Goal: Navigation & Orientation: Understand site structure

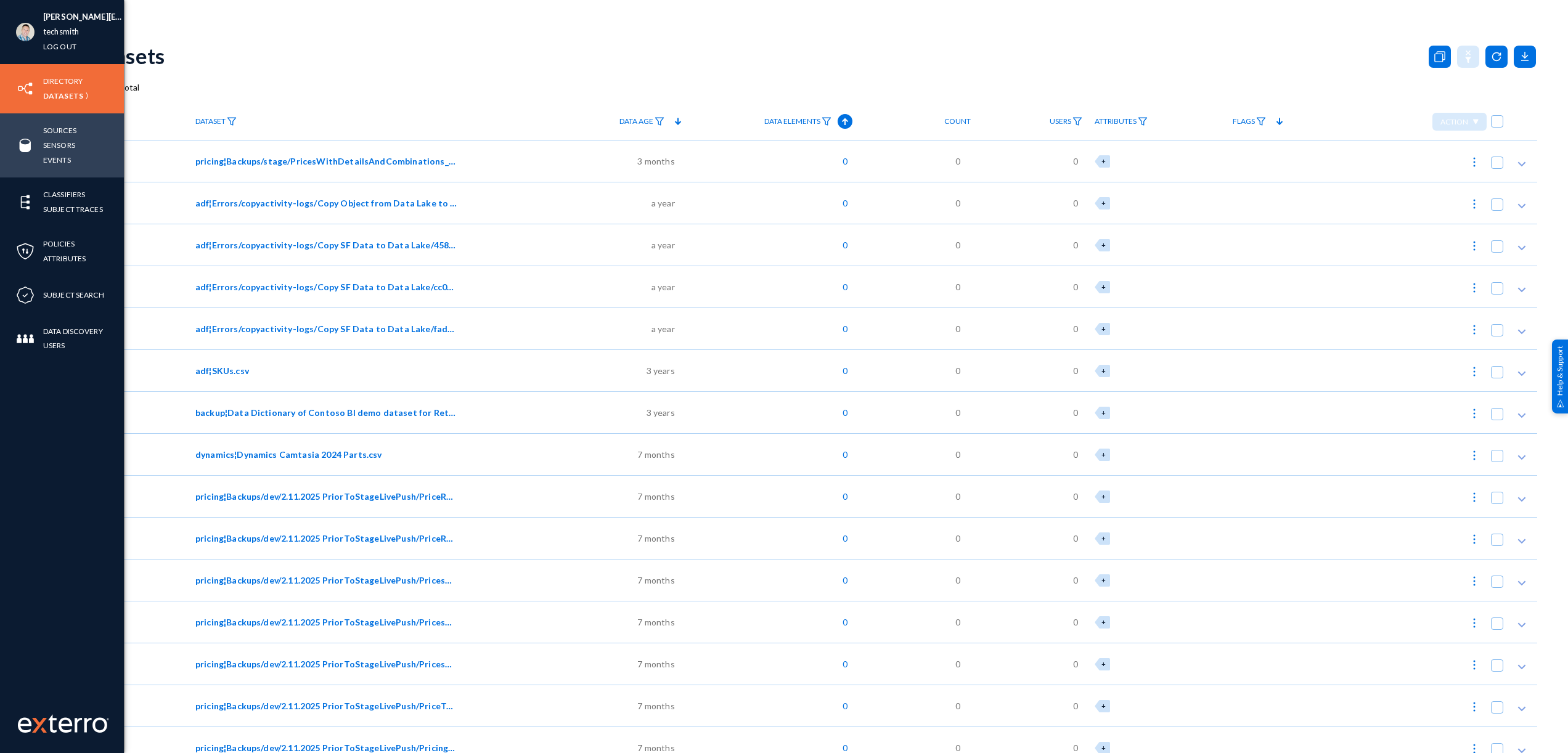
click at [25, 149] on img at bounding box center [25, 145] width 19 height 19
click at [23, 144] on img at bounding box center [25, 145] width 19 height 19
click at [26, 144] on img at bounding box center [25, 145] width 19 height 19
click at [64, 158] on link "Events" at bounding box center [57, 160] width 28 height 14
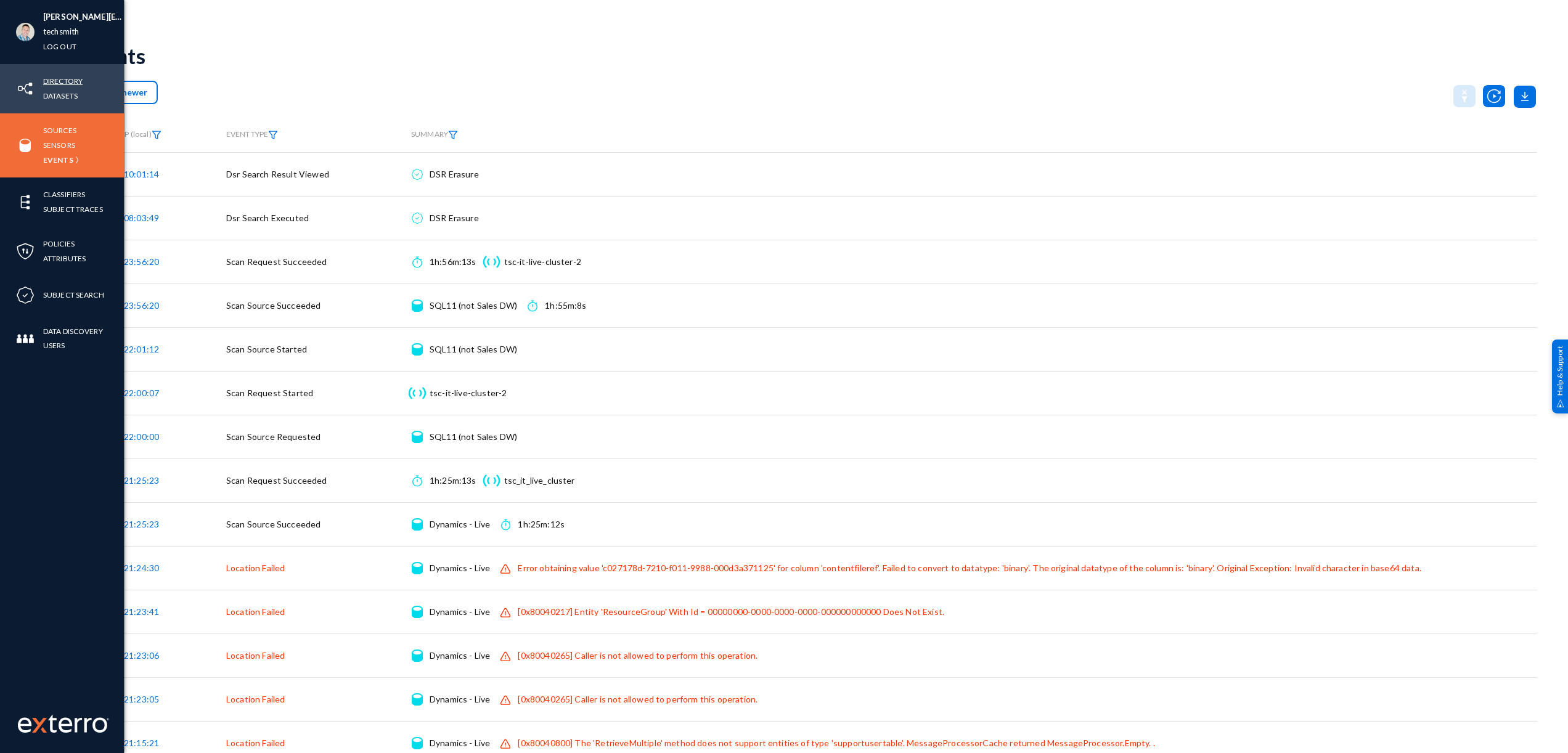
click at [59, 85] on link "Directory" at bounding box center [62, 81] width 39 height 14
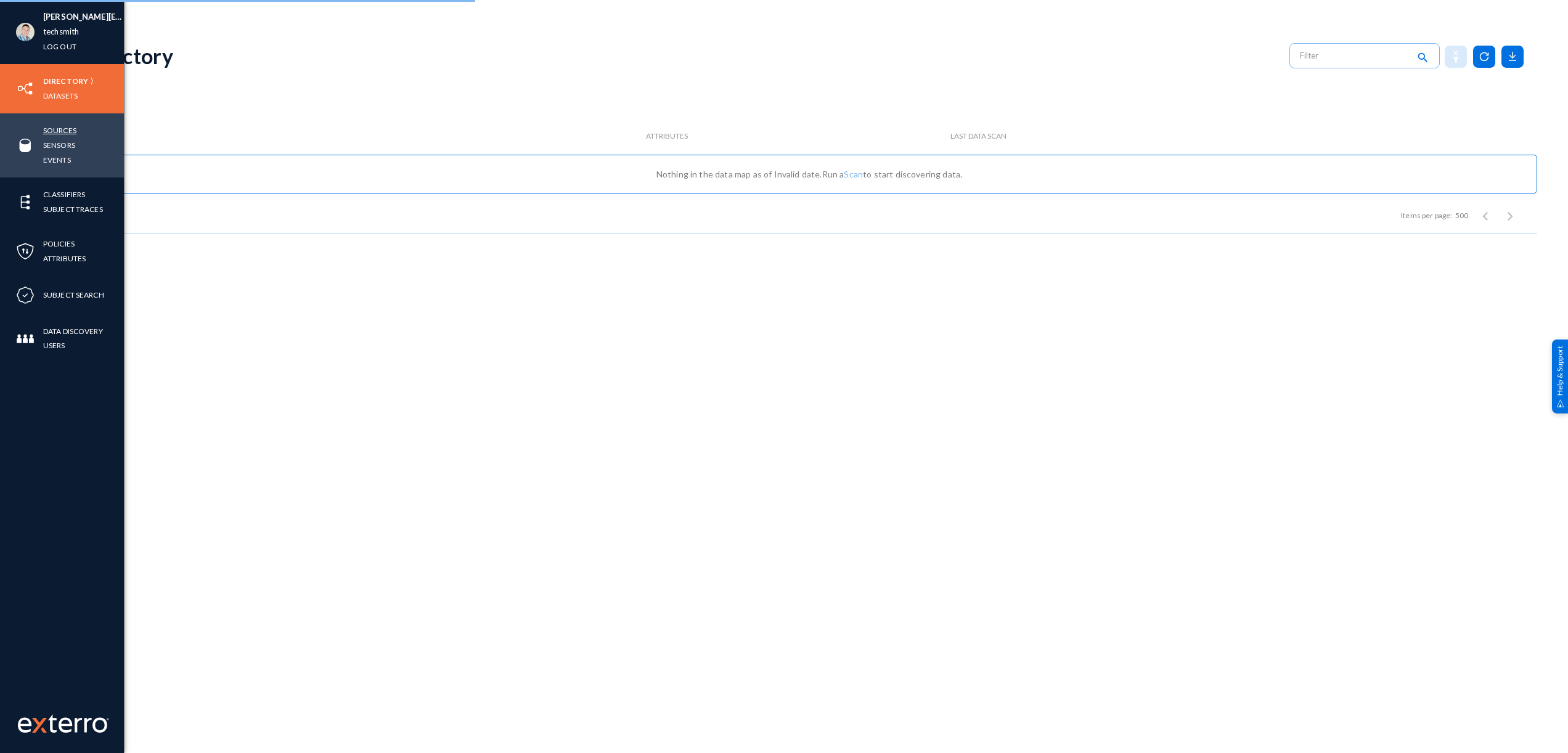
click at [54, 130] on link "Sources" at bounding box center [60, 130] width 33 height 14
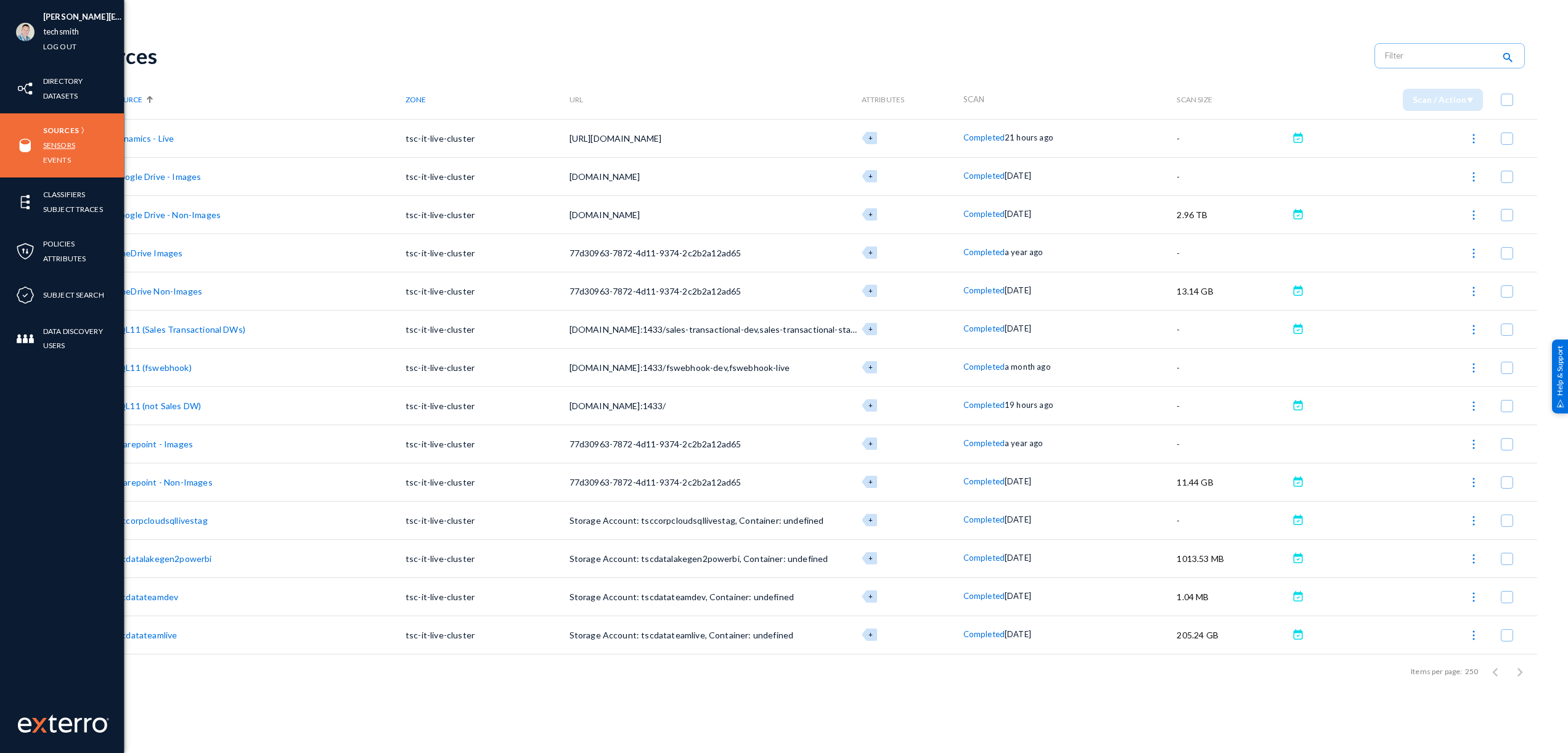
click at [57, 144] on link "Sensors" at bounding box center [59, 145] width 32 height 14
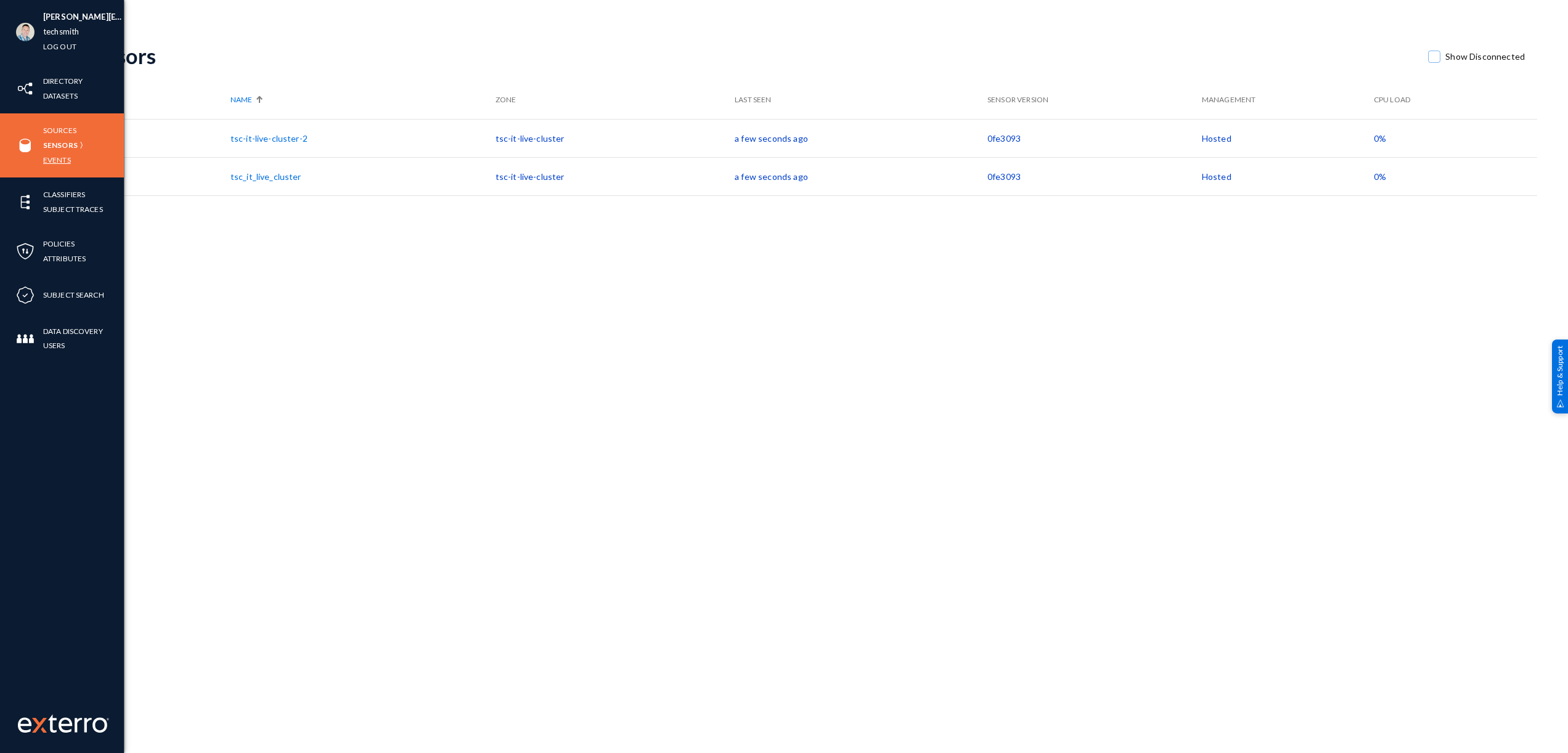
click at [57, 158] on link "Events" at bounding box center [57, 160] width 28 height 14
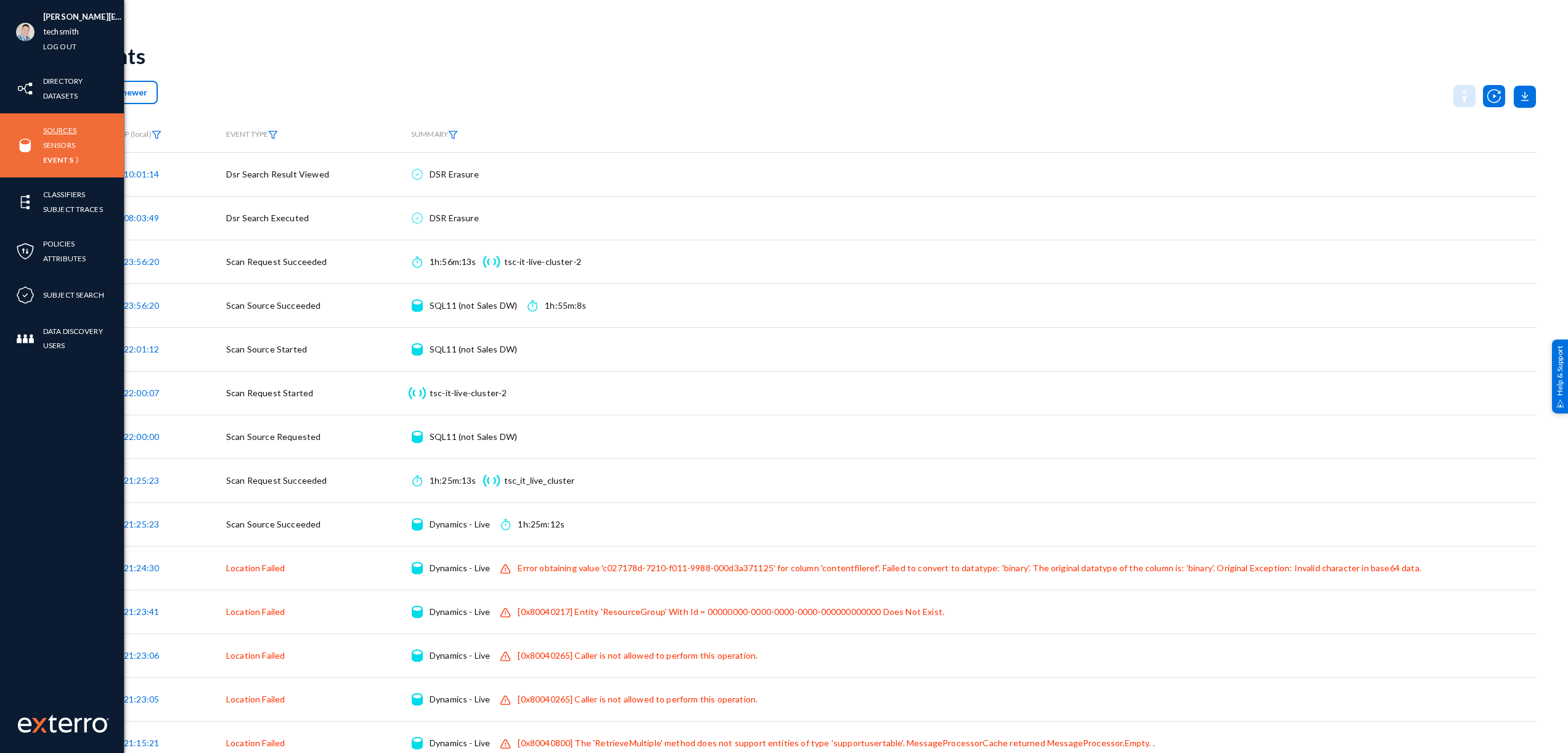
click at [60, 129] on link "Sources" at bounding box center [60, 130] width 33 height 14
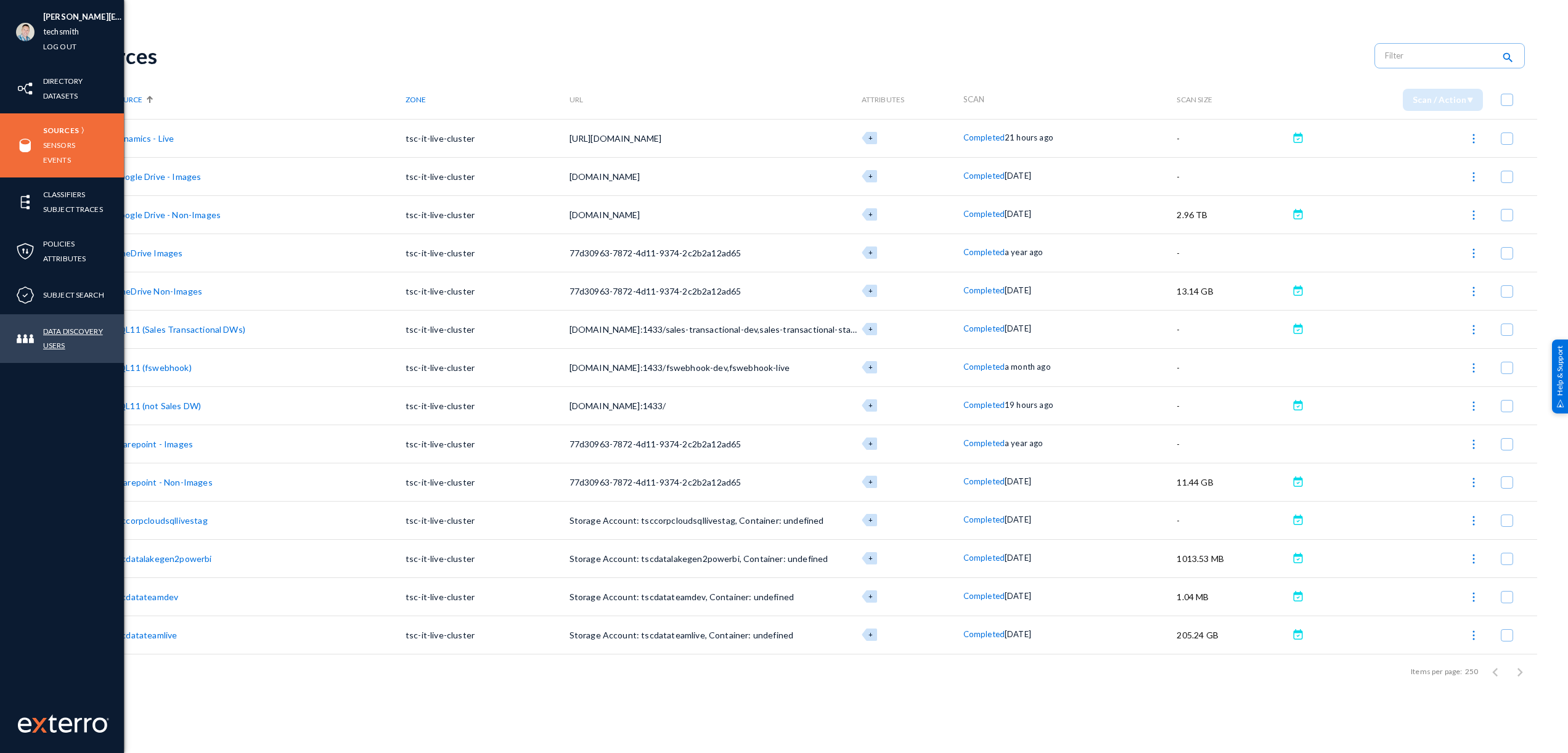
click at [69, 329] on link "Data Discovery Users" at bounding box center [83, 338] width 81 height 28
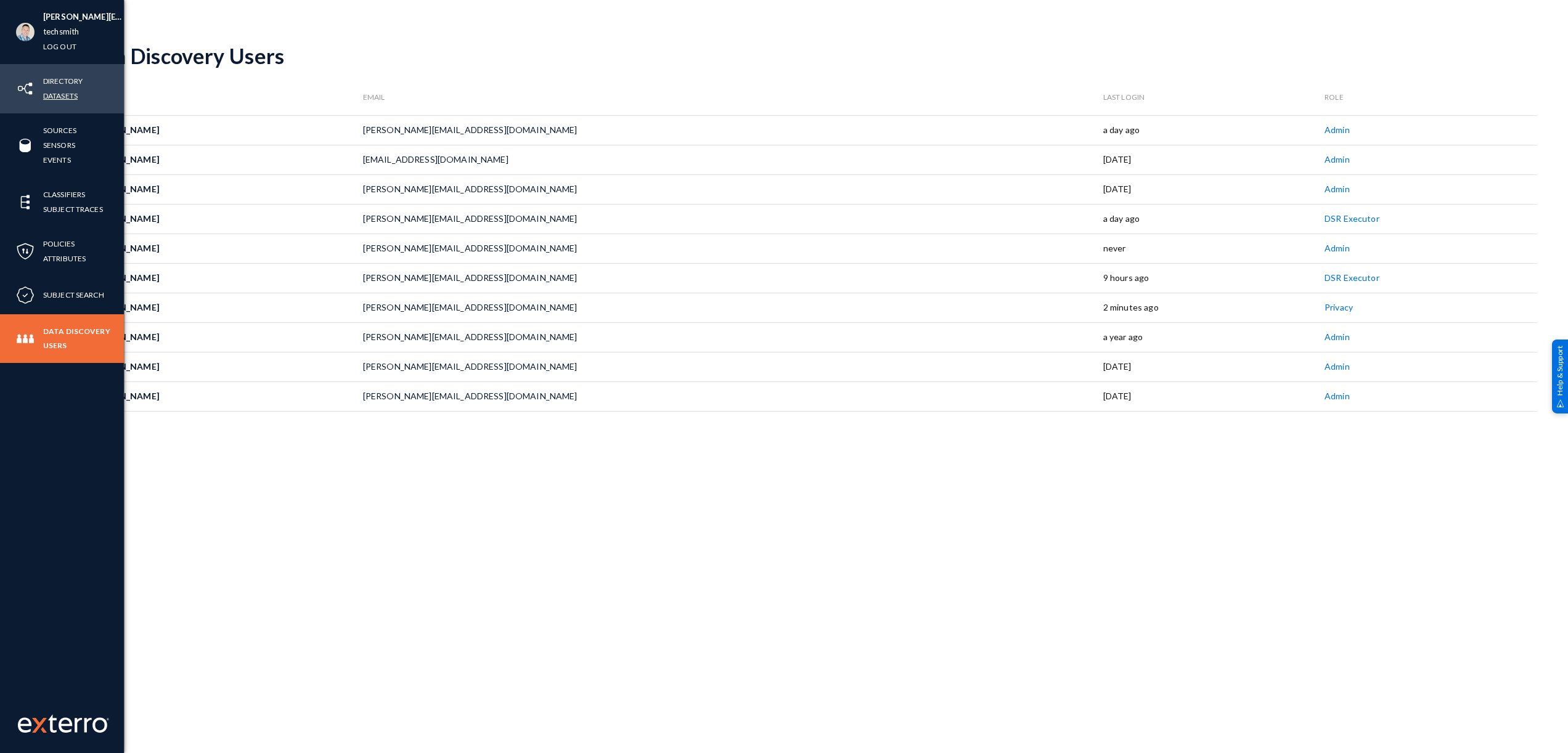
click at [60, 97] on link "Datasets" at bounding box center [60, 96] width 35 height 14
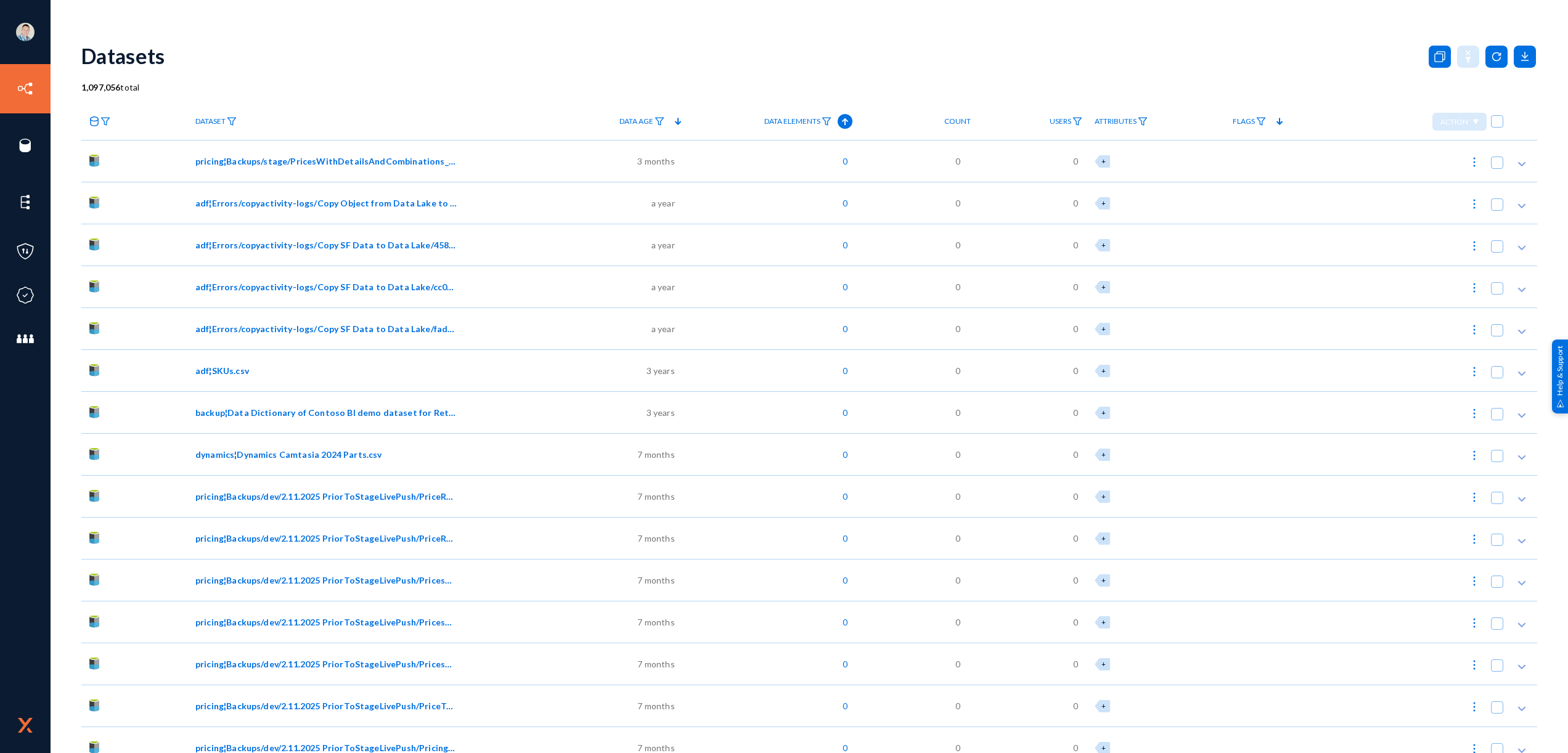
click at [381, 54] on div "Datasets" at bounding box center [810, 56] width 1456 height 50
click at [374, 81] on div "1,097,056 total" at bounding box center [810, 87] width 1456 height 13
